Goal: Information Seeking & Learning: Find specific fact

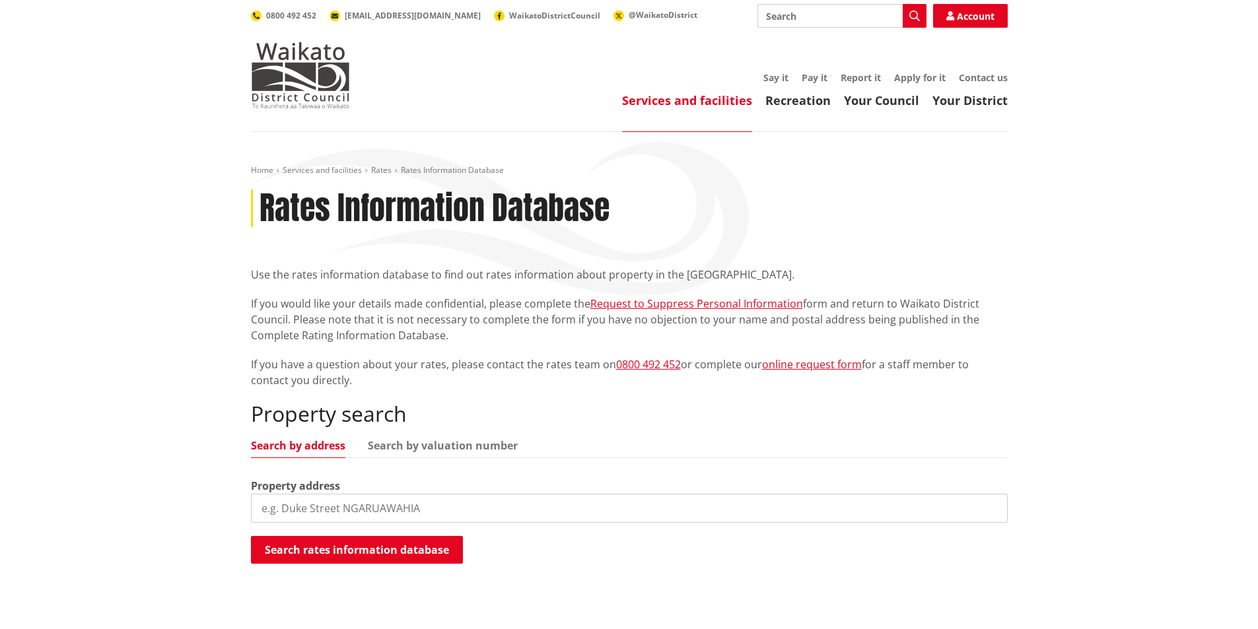
click at [369, 510] on input "search" at bounding box center [629, 508] width 757 height 29
paste input "33 Kotukutuku Street"
type input "33 Kotukutuku Street"
click at [335, 549] on button "Search rates information database" at bounding box center [357, 550] width 212 height 28
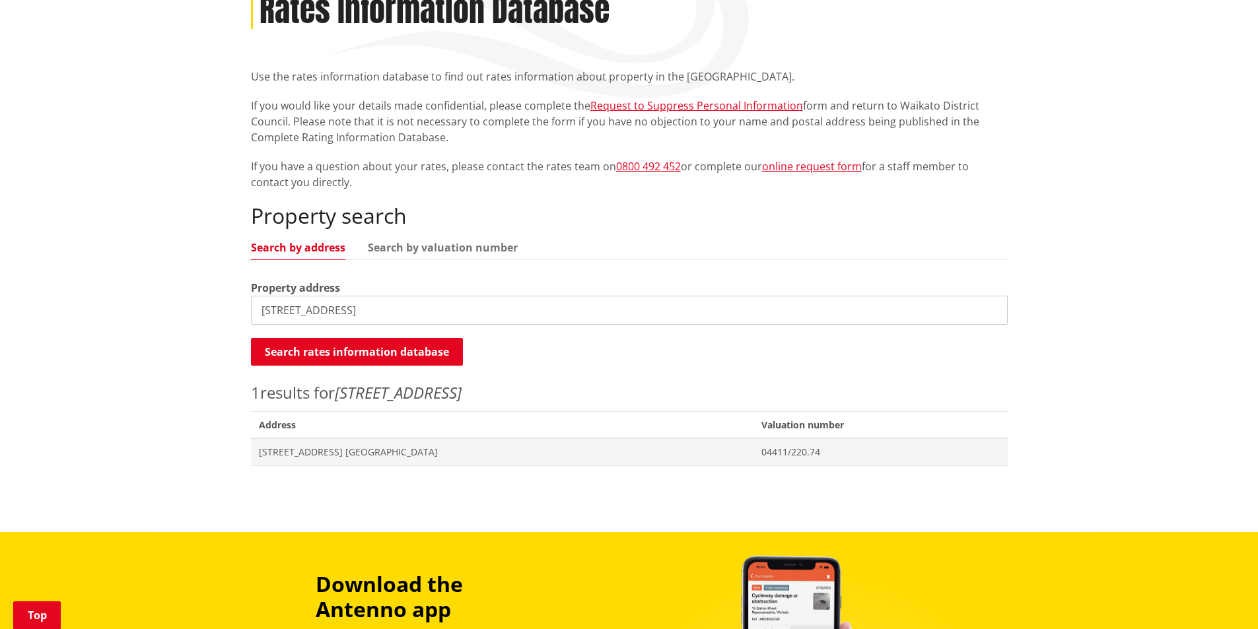
scroll to position [264, 0]
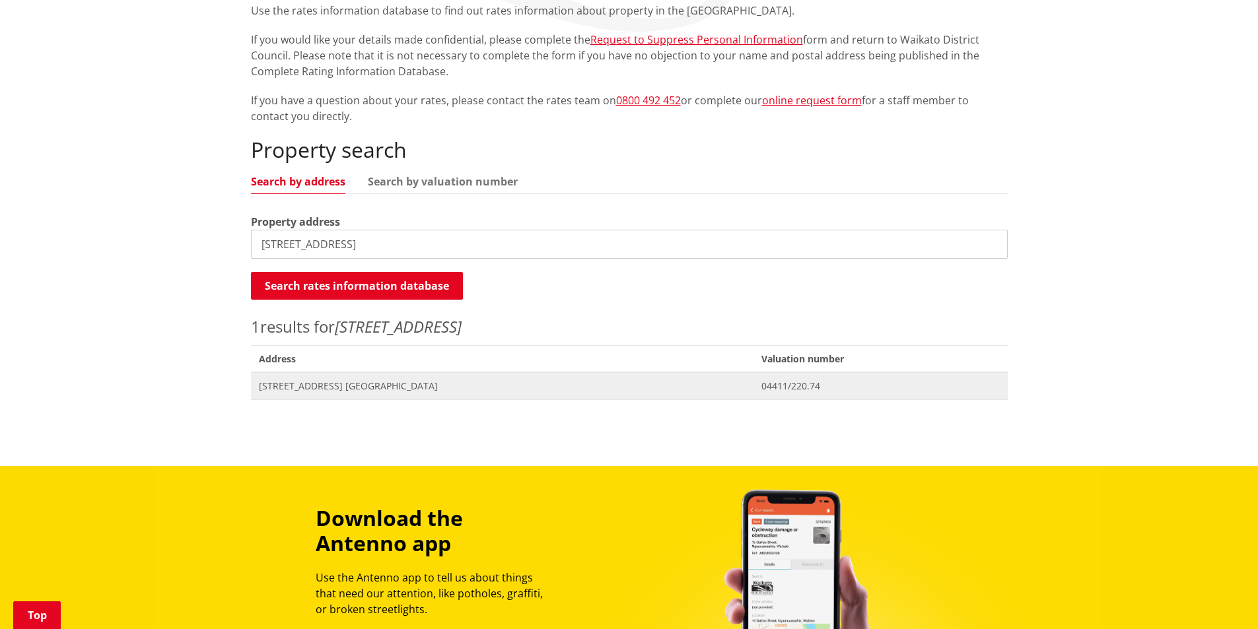
click at [445, 388] on span "[STREET_ADDRESS] [GEOGRAPHIC_DATA]" at bounding box center [502, 386] width 487 height 13
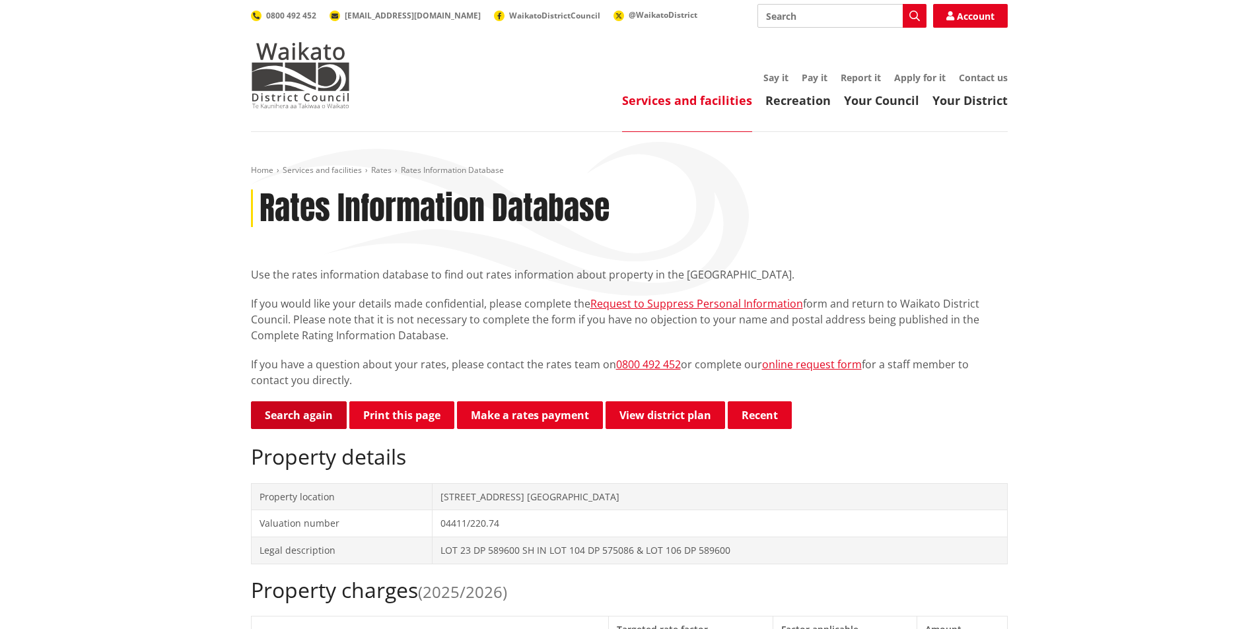
click at [283, 408] on link "Search again" at bounding box center [299, 415] width 96 height 28
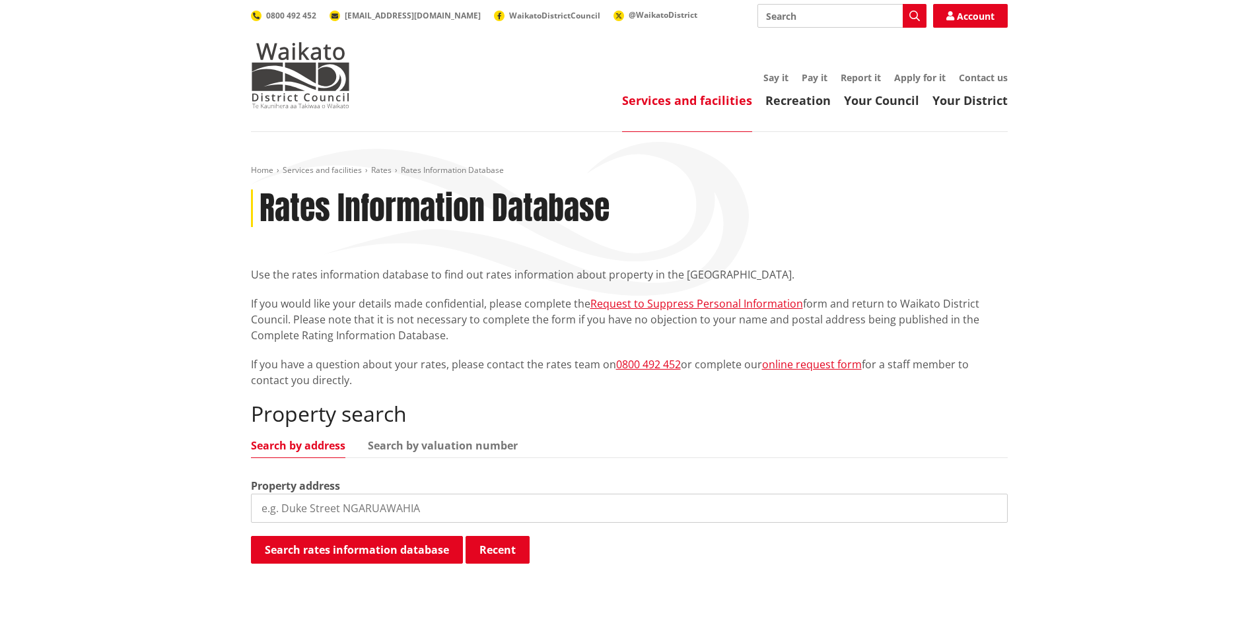
click at [279, 516] on input "search" at bounding box center [629, 508] width 757 height 29
paste input "33 Kotukutuku Street"
click at [273, 508] on input "33 Kotukutuku Street" at bounding box center [629, 508] width 757 height 29
type input "35 Kotukutuku Street"
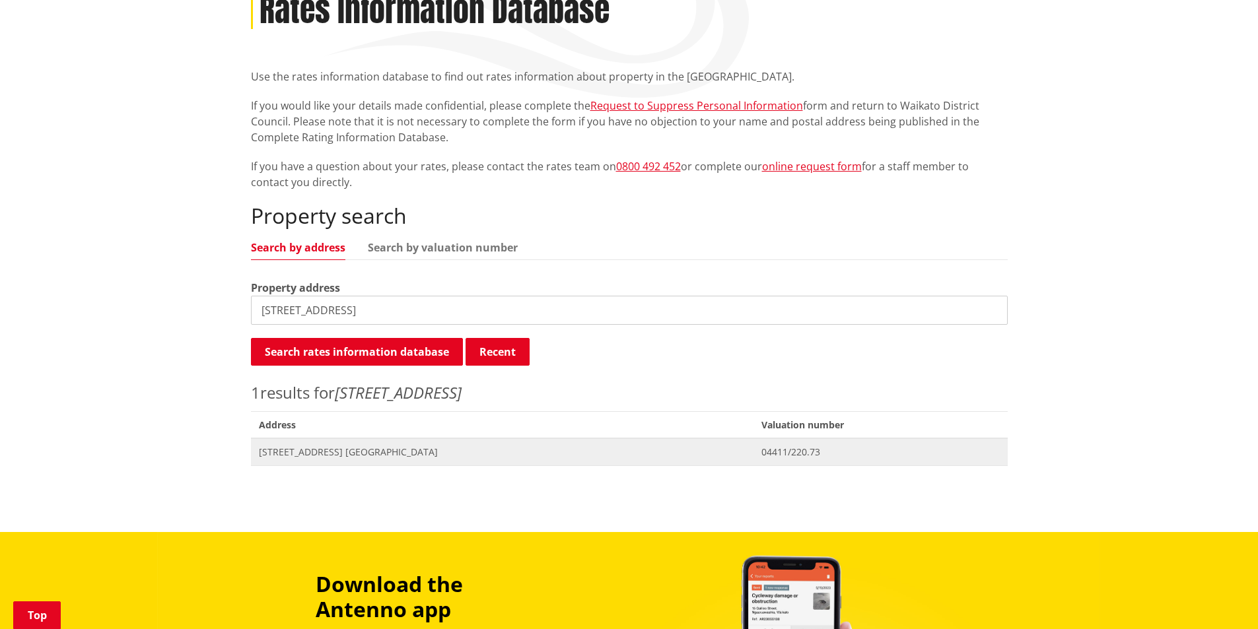
click at [338, 456] on span "[STREET_ADDRESS] [GEOGRAPHIC_DATA]" at bounding box center [502, 452] width 487 height 13
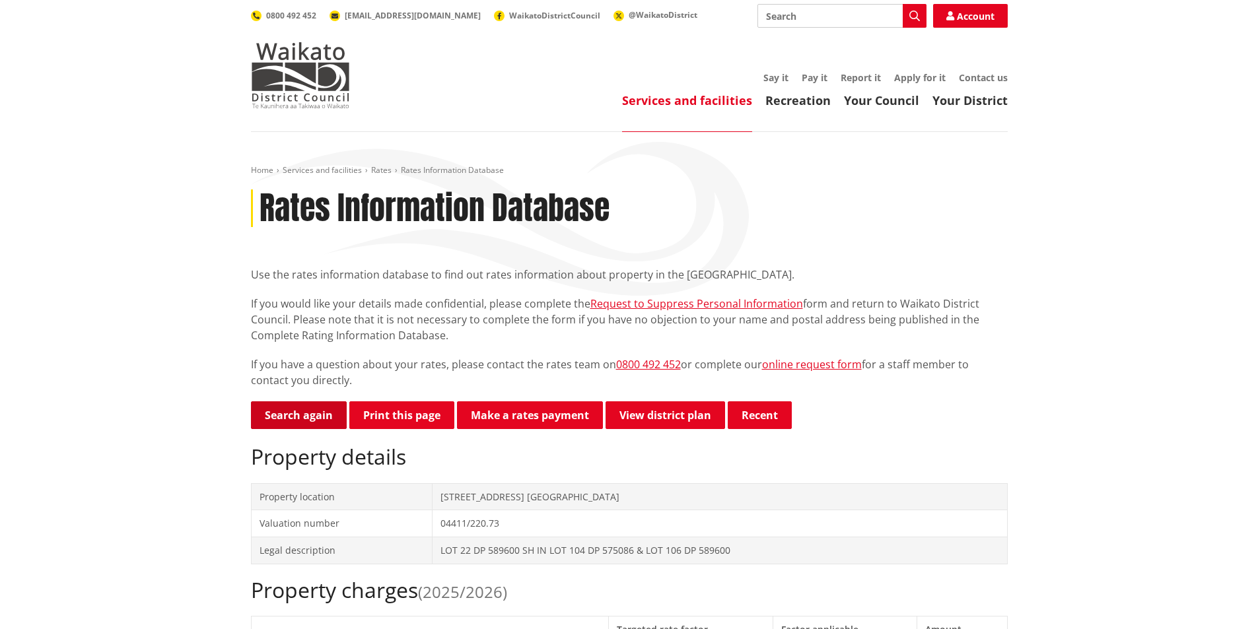
click at [285, 413] on link "Search again" at bounding box center [299, 415] width 96 height 28
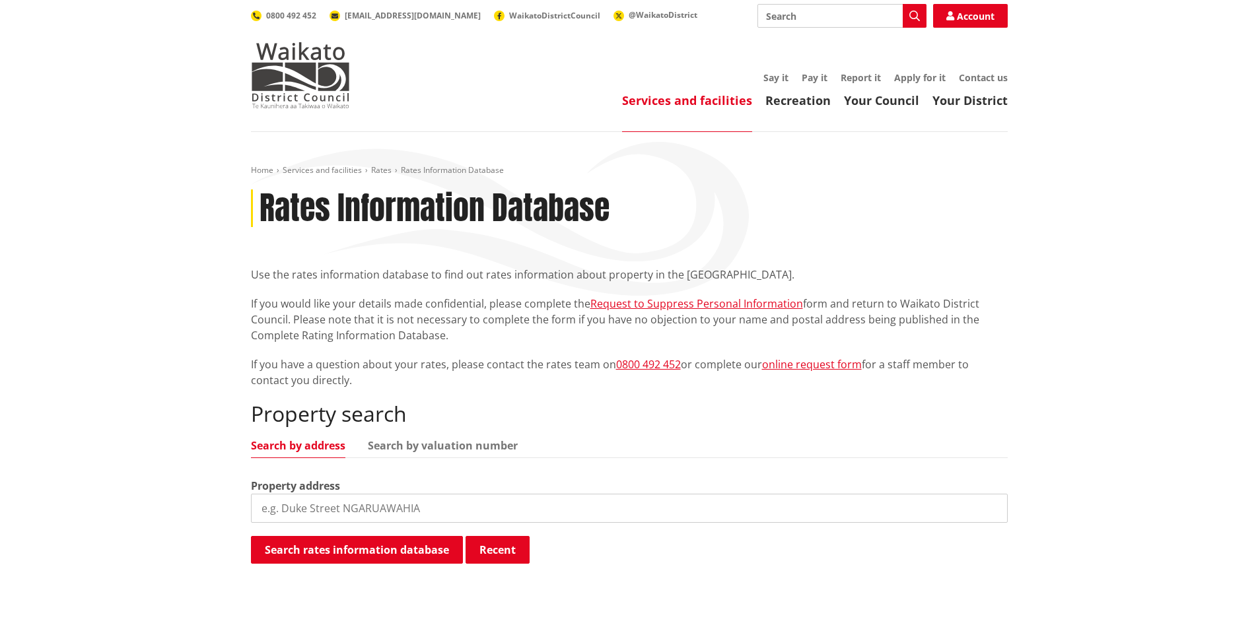
click at [284, 509] on input "search" at bounding box center [629, 508] width 757 height 29
paste input "[STREET_ADDRESS]"
click at [273, 505] on input "[STREET_ADDRESS]" at bounding box center [629, 508] width 757 height 29
type input "[STREET_ADDRESS]"
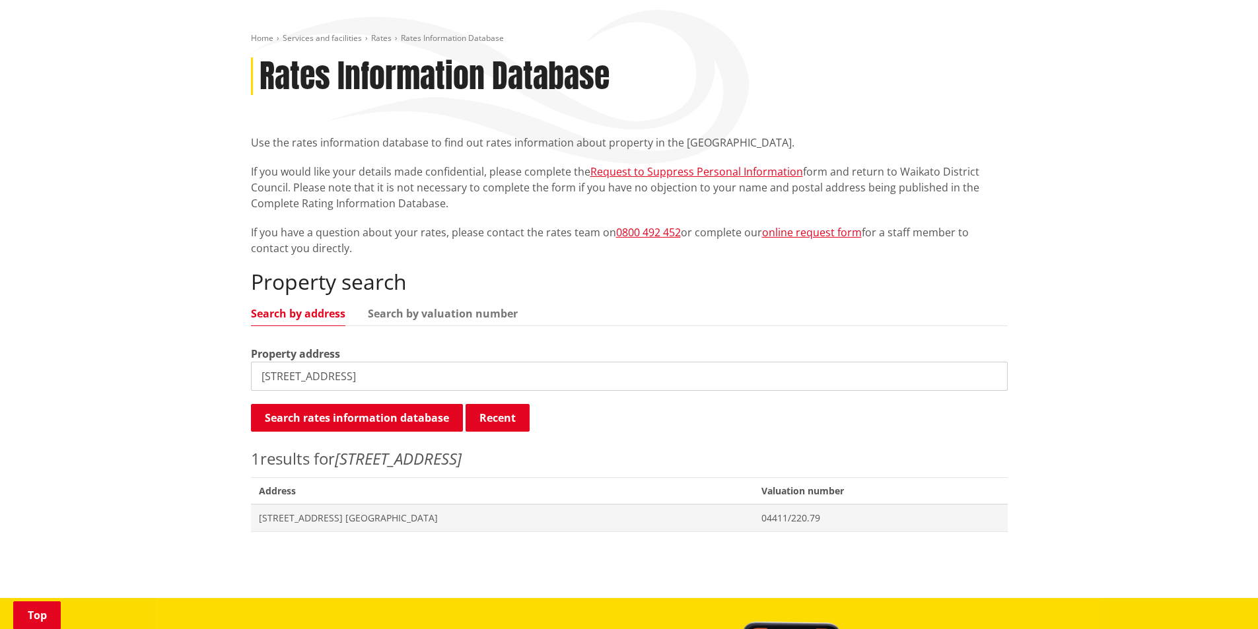
scroll to position [198, 0]
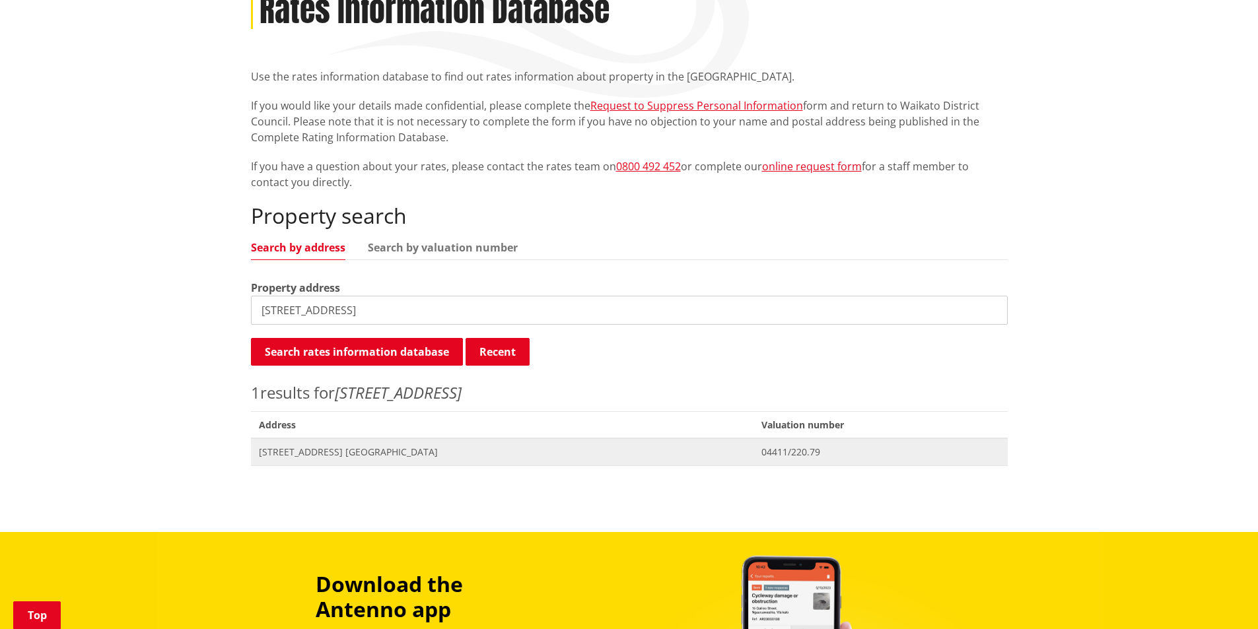
click at [366, 456] on span "[STREET_ADDRESS] [GEOGRAPHIC_DATA]" at bounding box center [502, 452] width 487 height 13
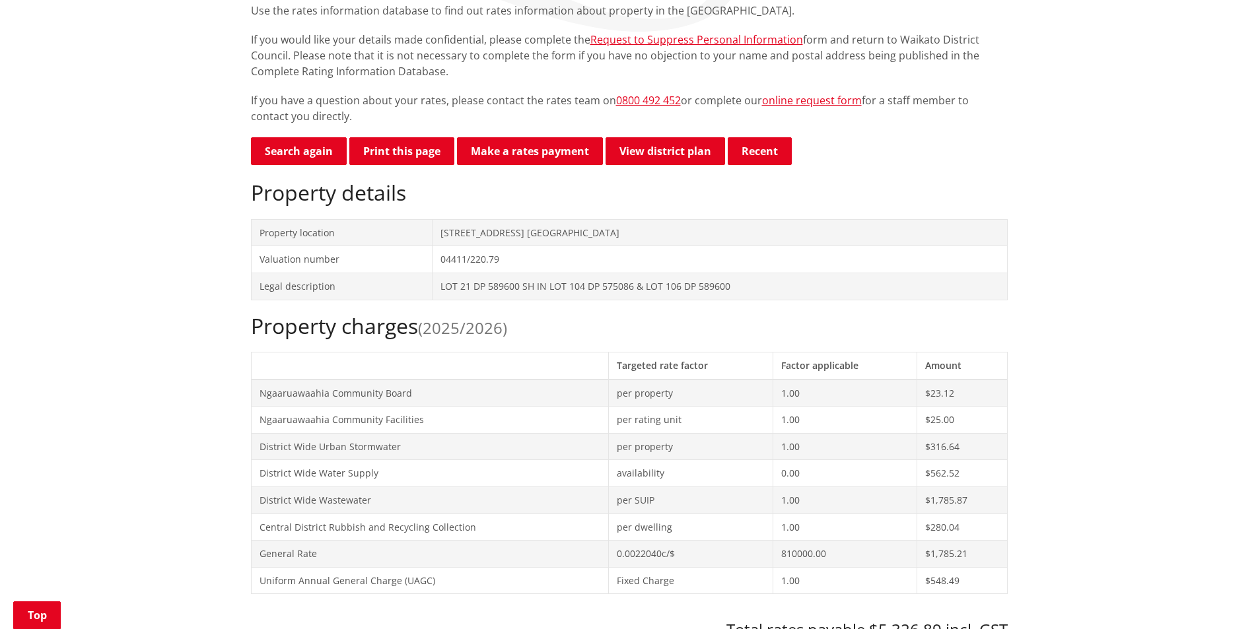
scroll to position [330, 0]
